Goal: Task Accomplishment & Management: Manage account settings

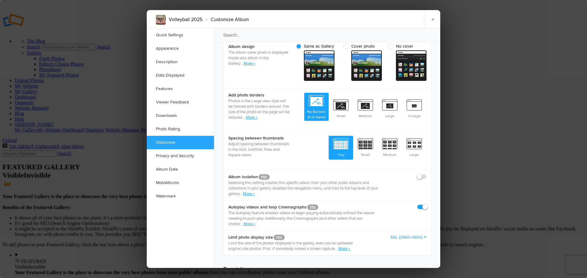
scroll to position [9, 0]
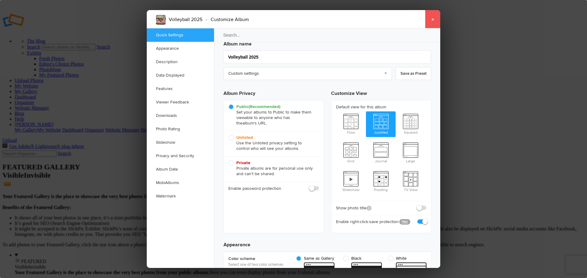
click at [431, 22] on link "×" at bounding box center [432, 19] width 15 height 18
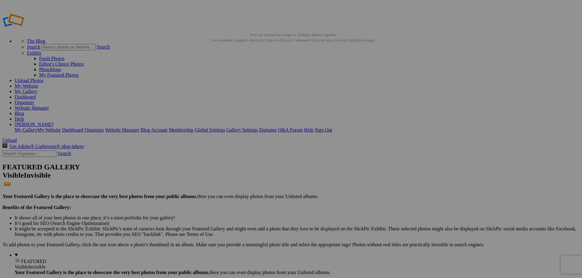
type input "New Bremen vs Fairlawn"
click at [236, 170] on span "Create" at bounding box center [230, 172] width 13 height 5
type input "Volleyball 2025"
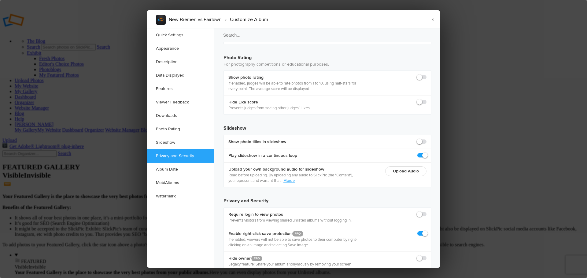
scroll to position [1326, 0]
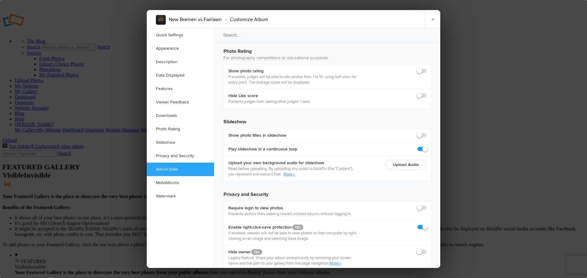
checkbox input "true"
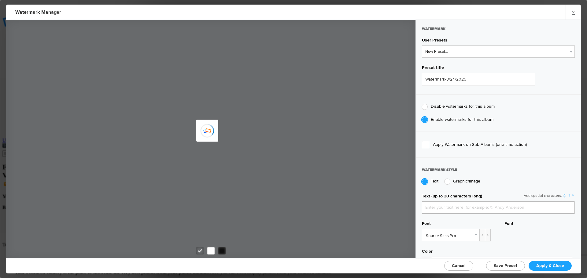
type input "jpphotography"
click at [470, 51] on select "New Preset... JP Photography - White JP Photography - Black" at bounding box center [498, 52] width 153 height 12
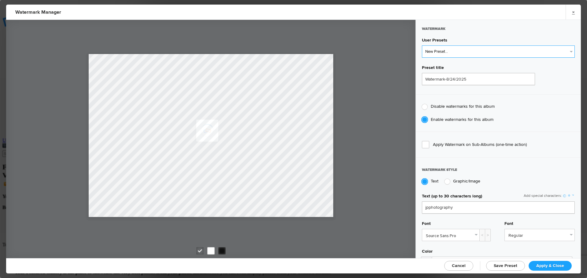
select select "2: Object"
click at [422, 46] on select "New Preset... JP Photography - White JP Photography - Black" at bounding box center [498, 52] width 153 height 12
type input "JP Photography - Black"
radio input "false"
radio input "true"
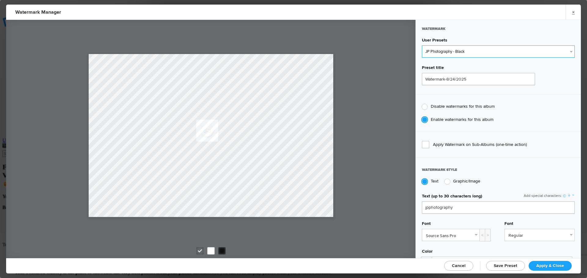
type input "128"
radio input "true"
radio input "false"
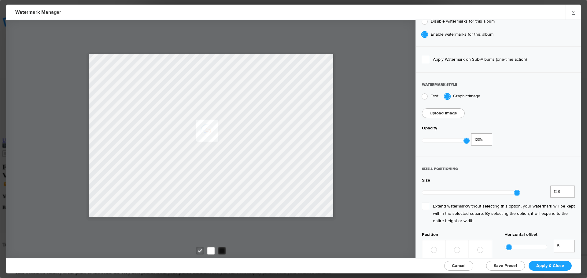
scroll to position [92, 0]
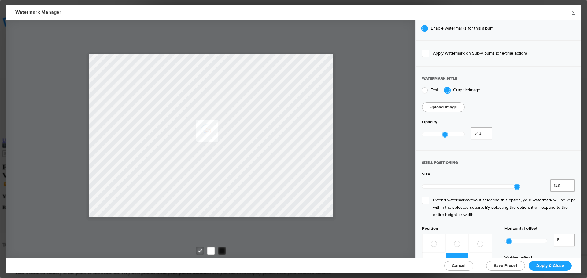
type input "0.56"
drag, startPoint x: 466, startPoint y: 133, endPoint x: 446, endPoint y: 133, distance: 19.9
click at [446, 133] on div at bounding box center [445, 134] width 5 height 5
click at [423, 197] on span "Extend watermark Without selecting this option, your watermark will be kept wit…" at bounding box center [498, 208] width 153 height 22
click at [0, 0] on input "Extend watermark Without selecting this option, your watermark will be kept wit…" at bounding box center [0, 0] width 0 height 0
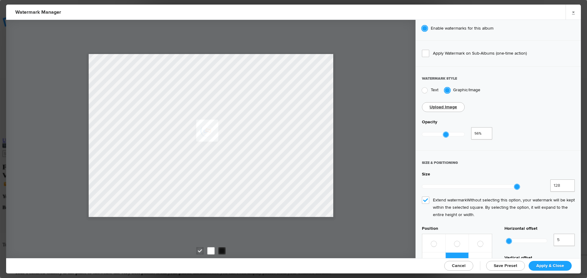
click at [541, 266] on span "Apply & Close" at bounding box center [550, 265] width 28 height 5
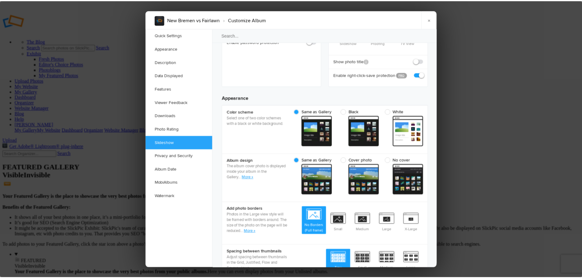
scroll to position [10, 0]
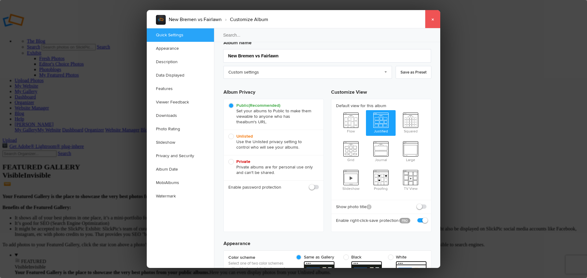
click at [434, 22] on link "×" at bounding box center [432, 19] width 15 height 18
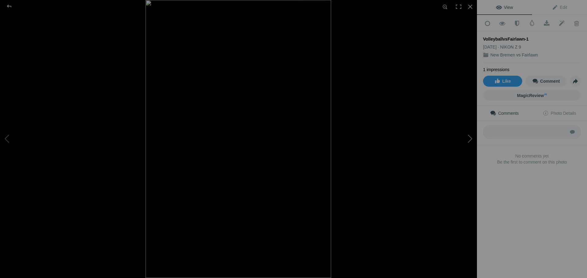
click at [470, 141] on button at bounding box center [454, 139] width 46 height 100
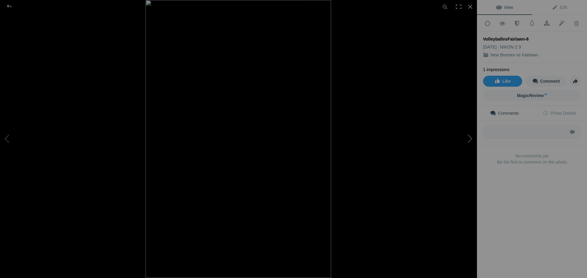
click at [471, 142] on button at bounding box center [454, 139] width 46 height 100
click at [470, 141] on button at bounding box center [454, 139] width 46 height 100
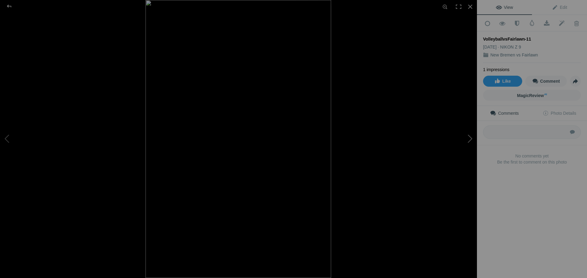
click at [470, 141] on button at bounding box center [454, 139] width 46 height 100
click at [470, 142] on button at bounding box center [454, 139] width 46 height 100
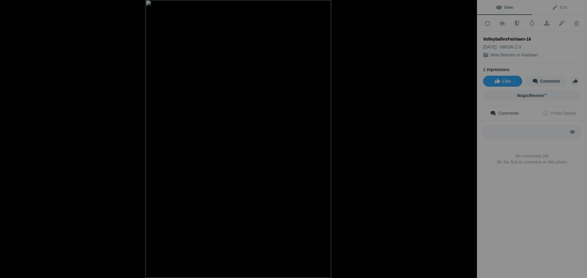
click at [470, 142] on button at bounding box center [454, 139] width 46 height 100
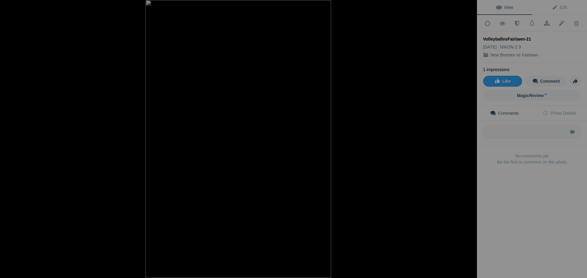
click at [470, 142] on button at bounding box center [454, 139] width 46 height 100
click at [470, 141] on button at bounding box center [454, 139] width 46 height 100
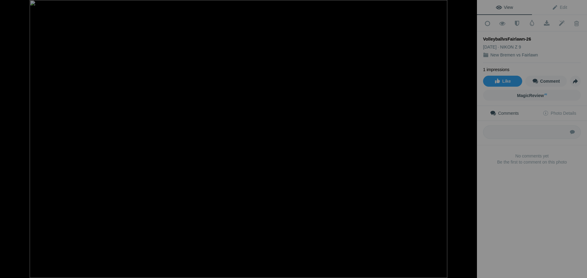
click at [470, 141] on button at bounding box center [454, 139] width 46 height 100
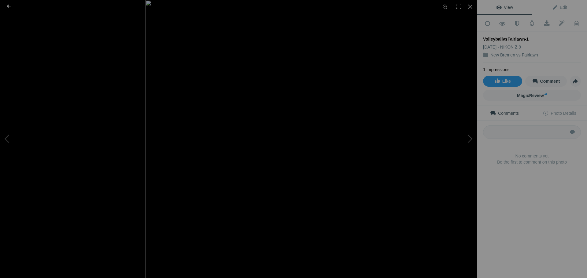
click at [11, 8] on div at bounding box center [9, 6] width 22 height 12
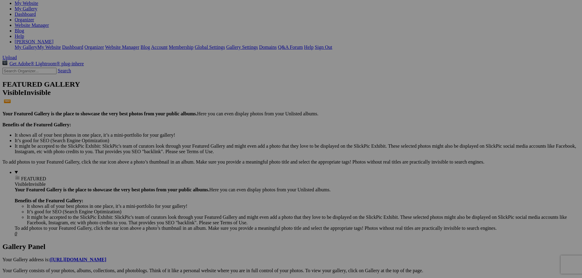
scroll to position [92, 0]
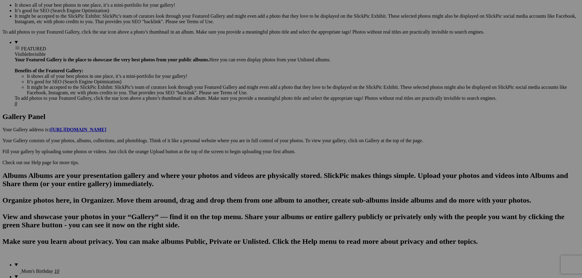
scroll to position [214, 0]
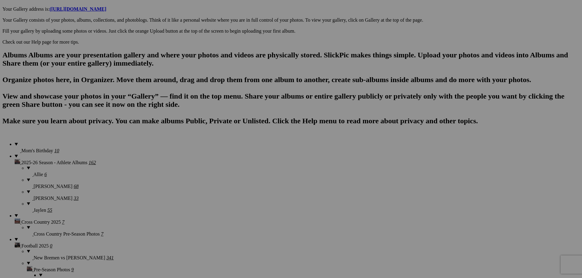
scroll to position [336, 0]
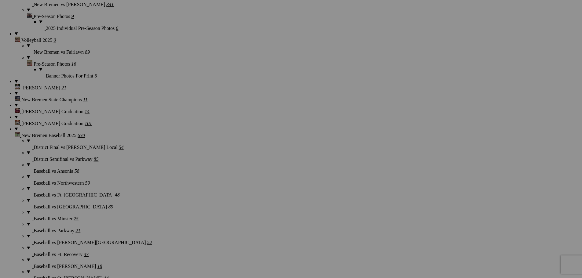
scroll to position [591, 0]
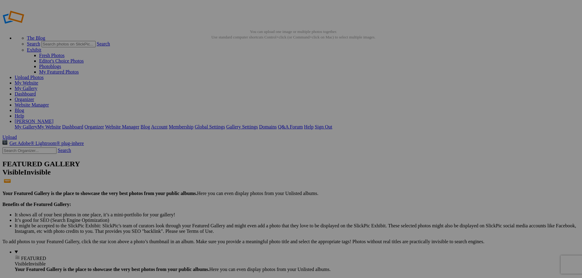
scroll to position [0, 0]
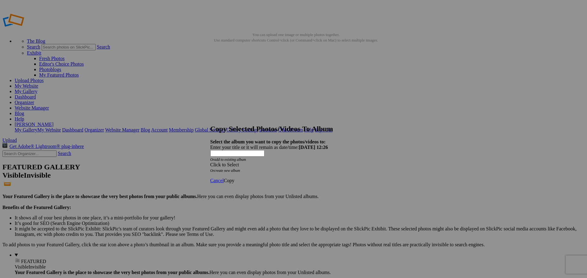
click at [210, 162] on span at bounding box center [210, 164] width 0 height 5
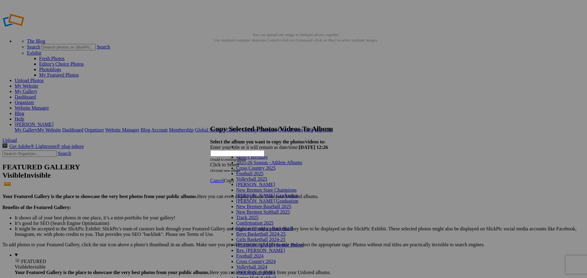
click at [302, 165] on span at bounding box center [302, 162] width 0 height 5
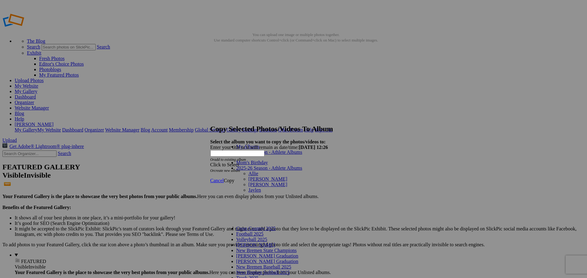
click at [248, 171] on link "Allie" at bounding box center [253, 173] width 10 height 5
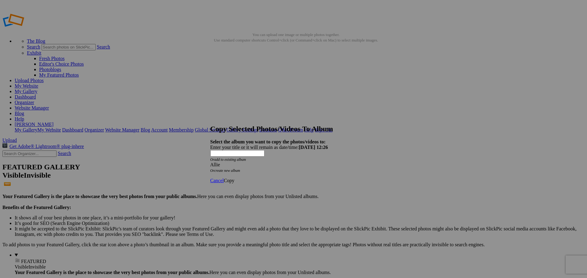
click at [234, 178] on span "Copy" at bounding box center [229, 180] width 11 height 5
click at [230, 161] on span "Ok" at bounding box center [227, 158] width 6 height 5
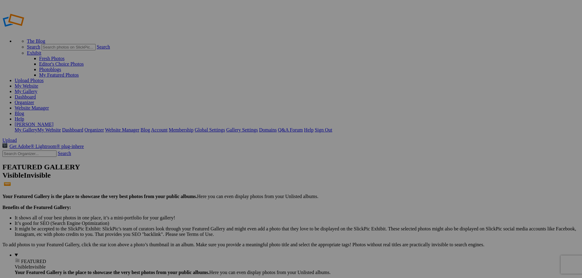
type input "Allie"
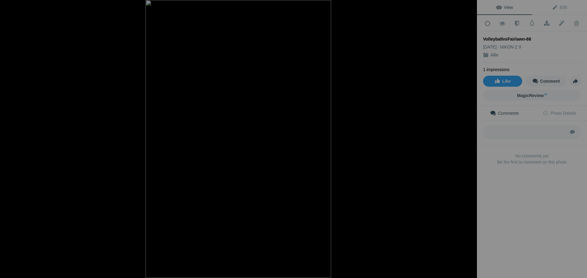
click at [470, 140] on button at bounding box center [454, 139] width 46 height 100
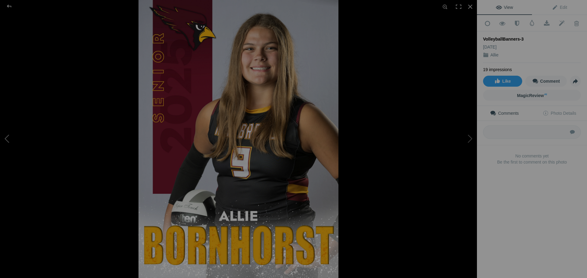
click at [4, 141] on button at bounding box center [23, 139] width 46 height 100
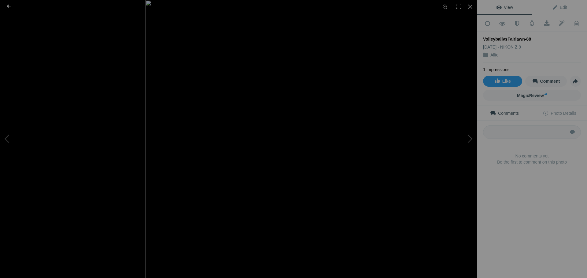
click at [10, 8] on div at bounding box center [9, 6] width 22 height 12
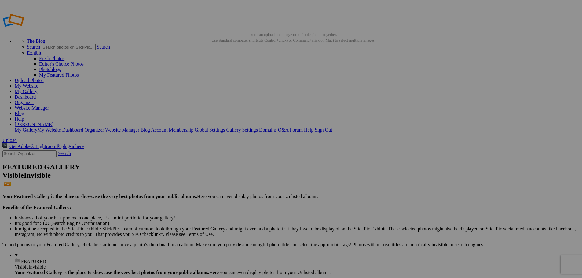
type input "2025-26 Season - Athlete Albums"
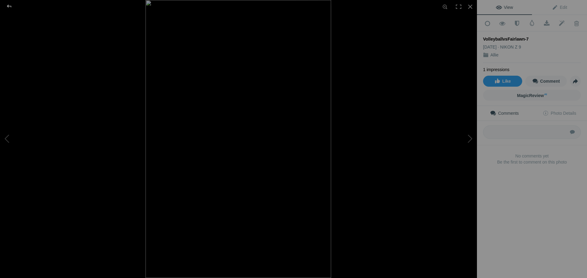
click at [9, 6] on div at bounding box center [9, 6] width 22 height 12
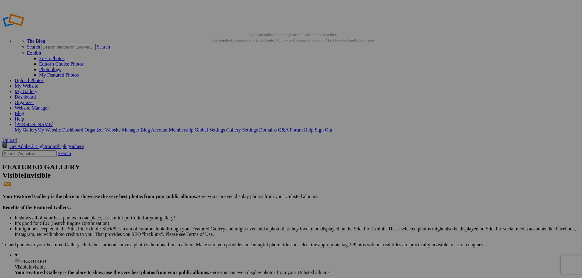
type input "2025-26 Season - Athlete Albums"
click at [49, 105] on link "Website Manager" at bounding box center [32, 107] width 34 height 5
